Goal: Find specific page/section: Find specific page/section

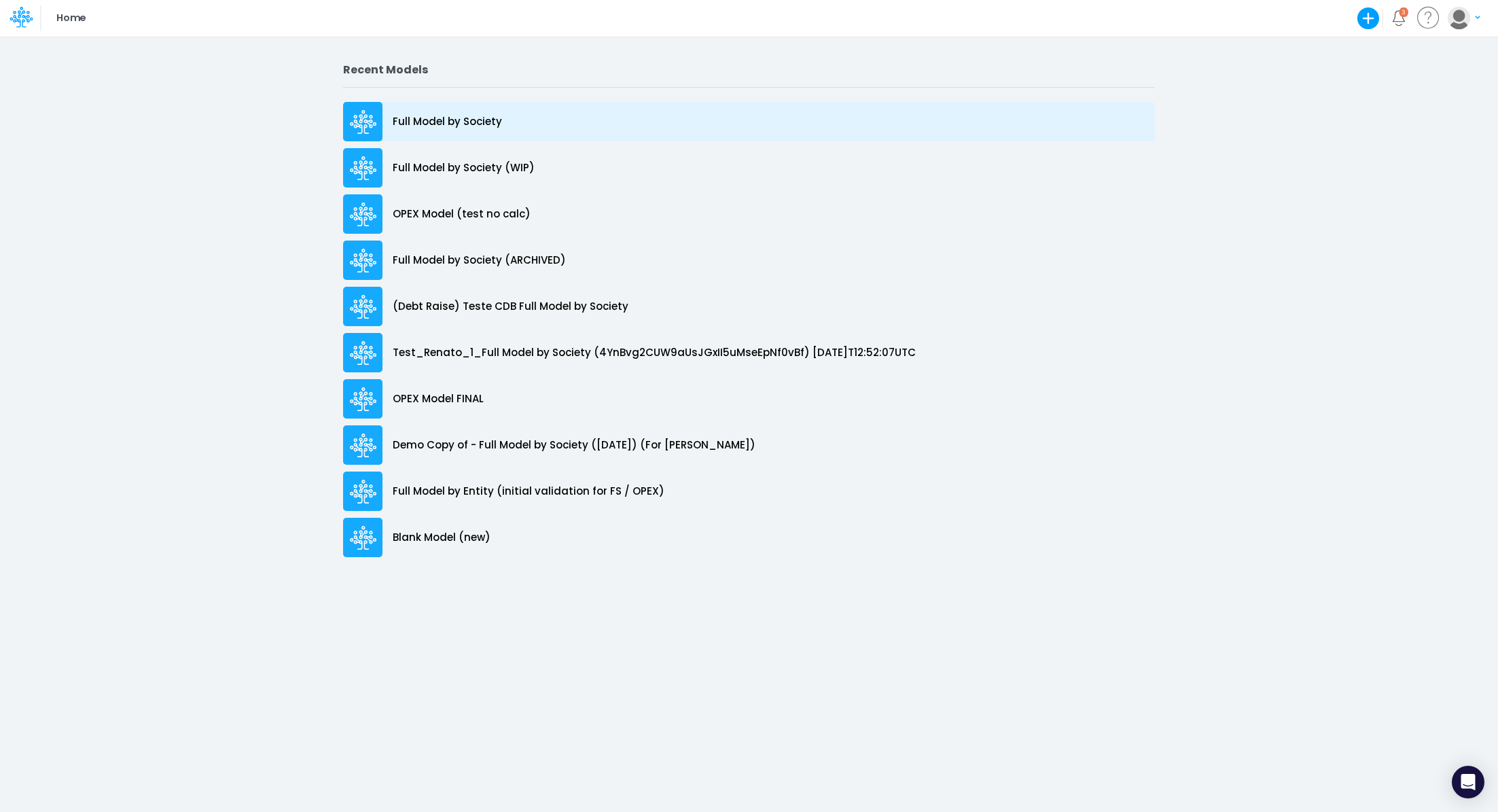
click at [501, 128] on div "Full Model by Society" at bounding box center [749, 122] width 812 height 39
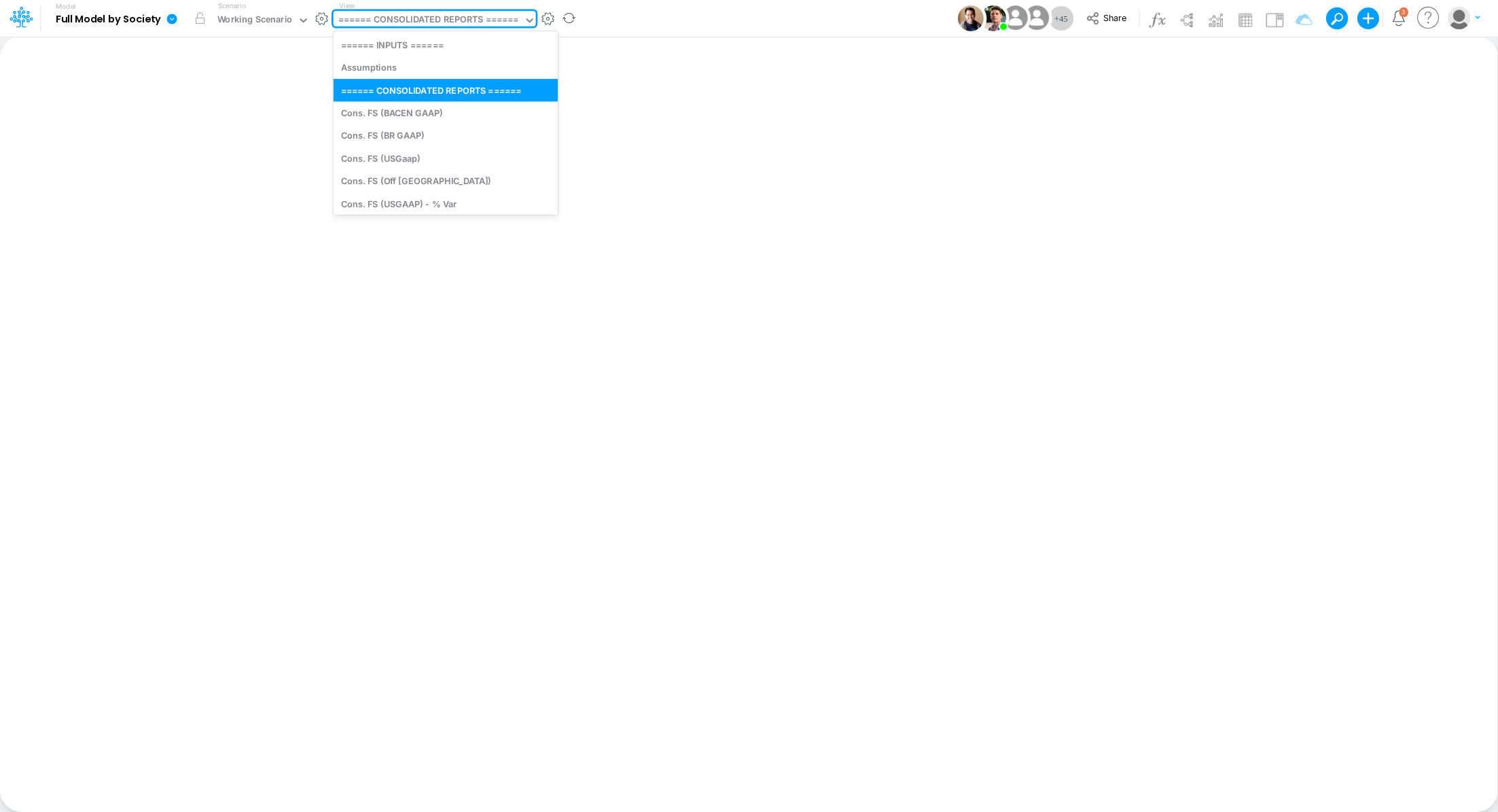
click at [405, 17] on div "====== CONSOLIDATED REPORTS ======" at bounding box center [428, 20] width 181 height 16
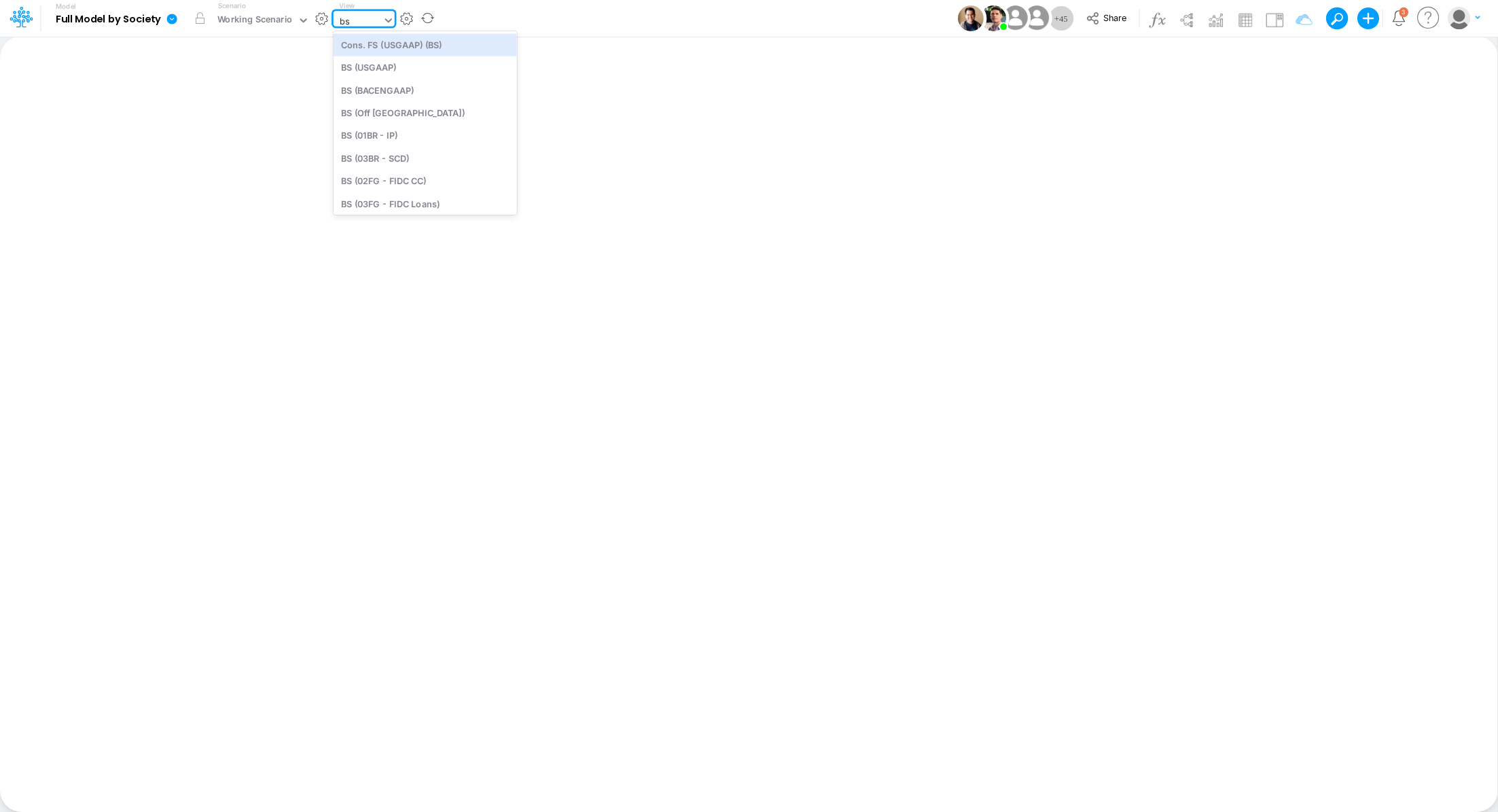
type input "b"
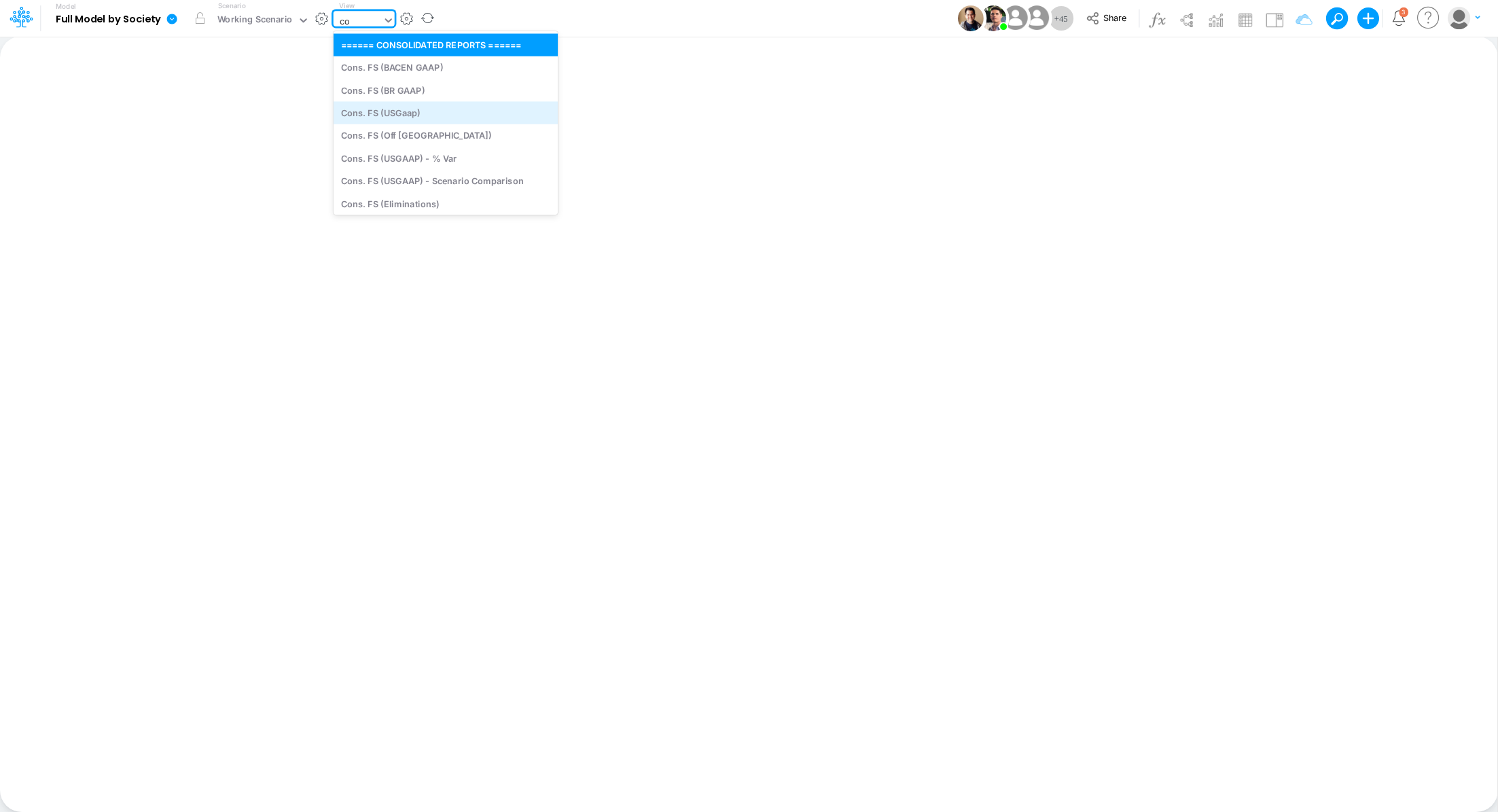
type input "c"
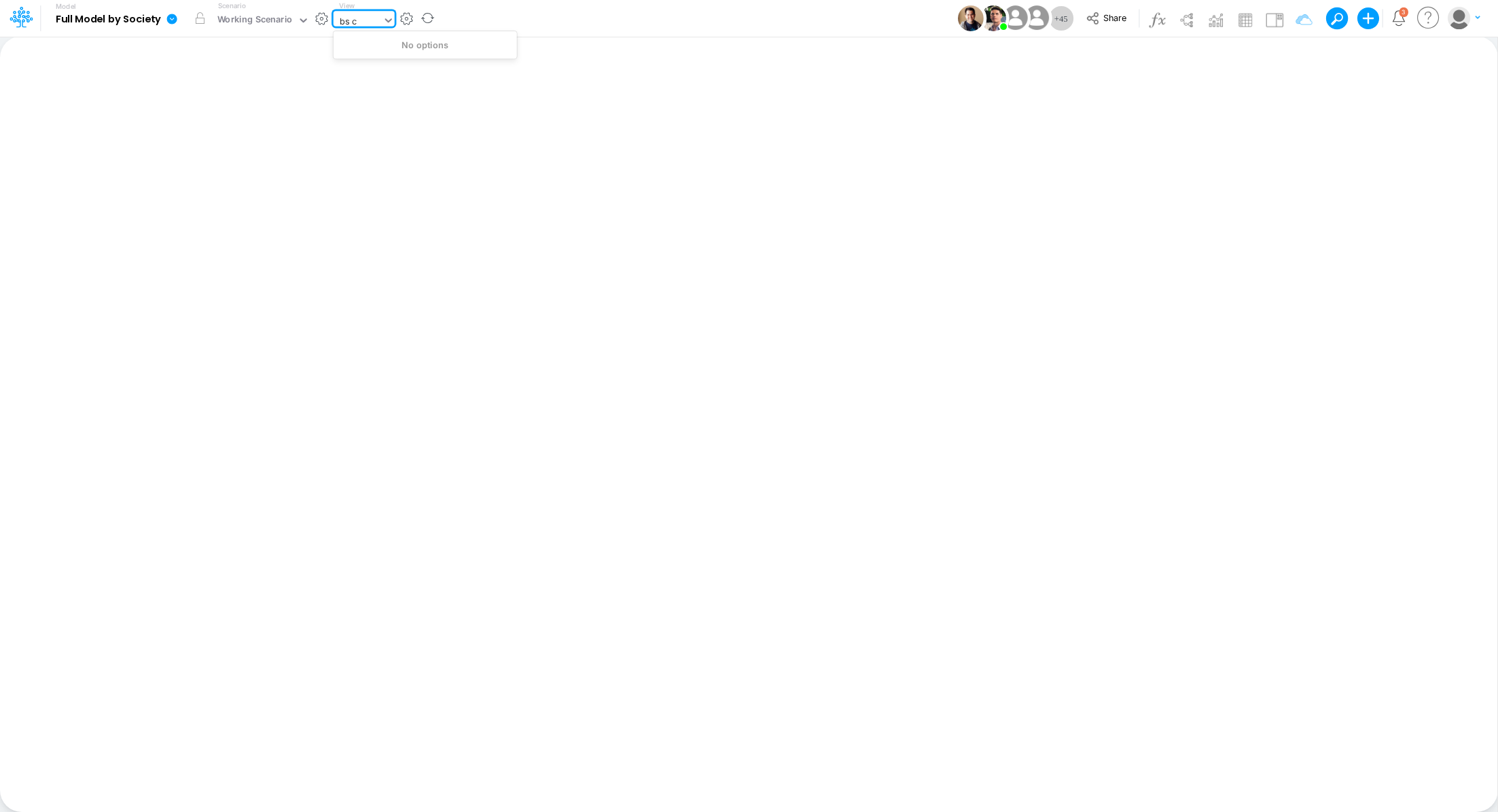
type input "bs"
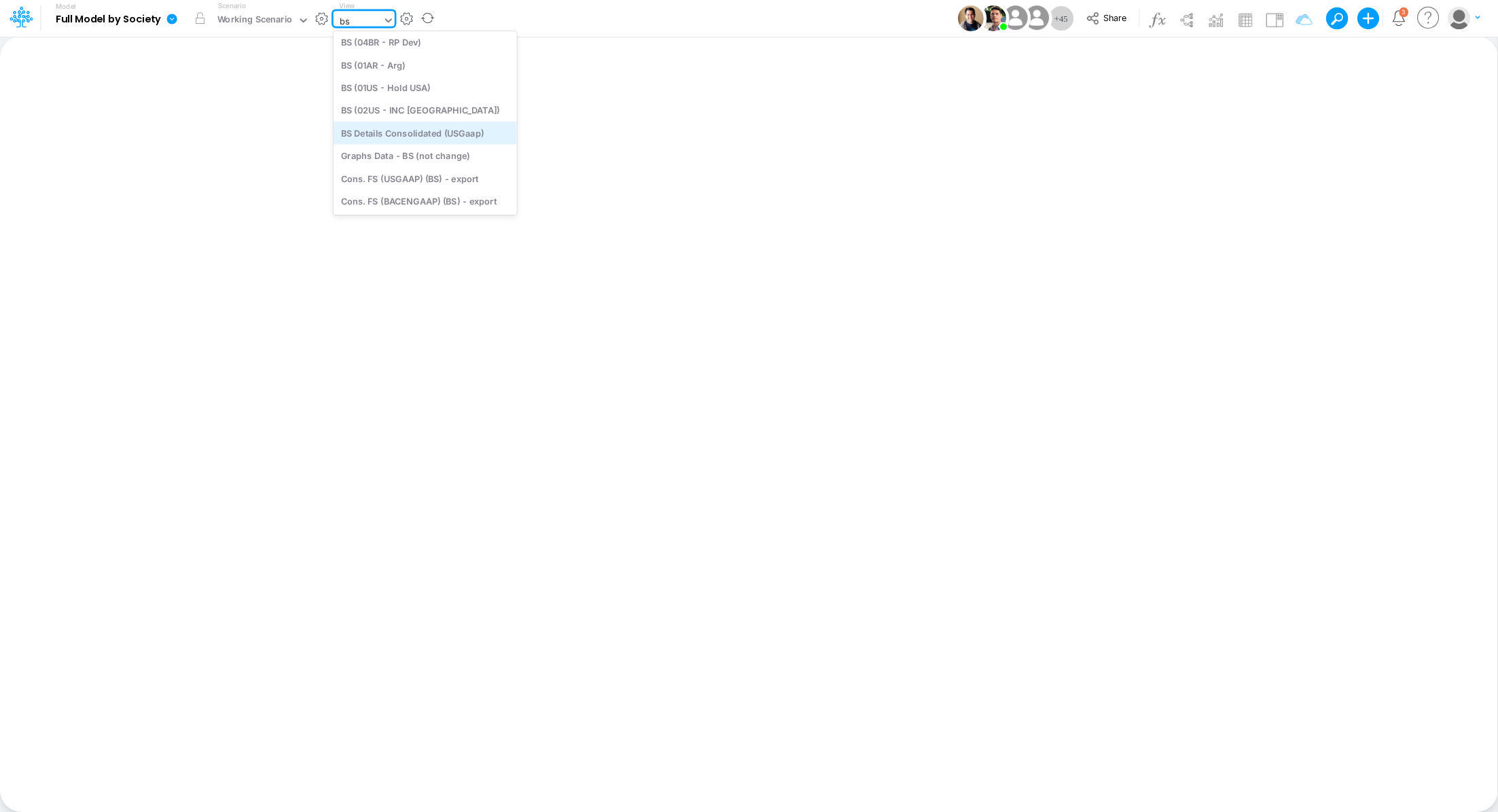
click at [429, 137] on div "BS Details Consolidated (USGaap)" at bounding box center [425, 133] width 184 height 23
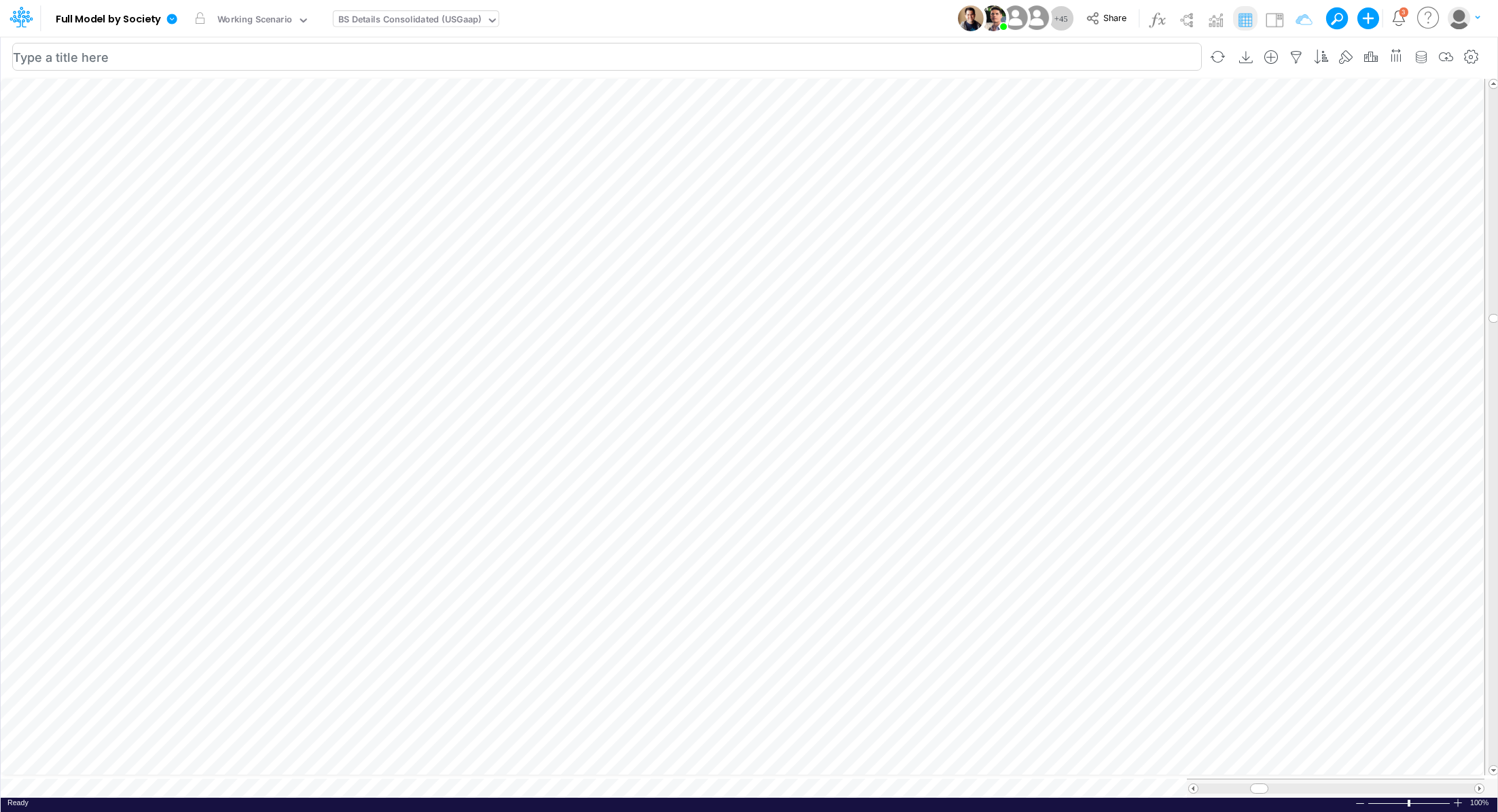
scroll to position [6, 2]
click at [940, 541] on icon "button" at bounding box center [944, 624] width 20 height 14
